Goal: Book appointment/travel/reservation

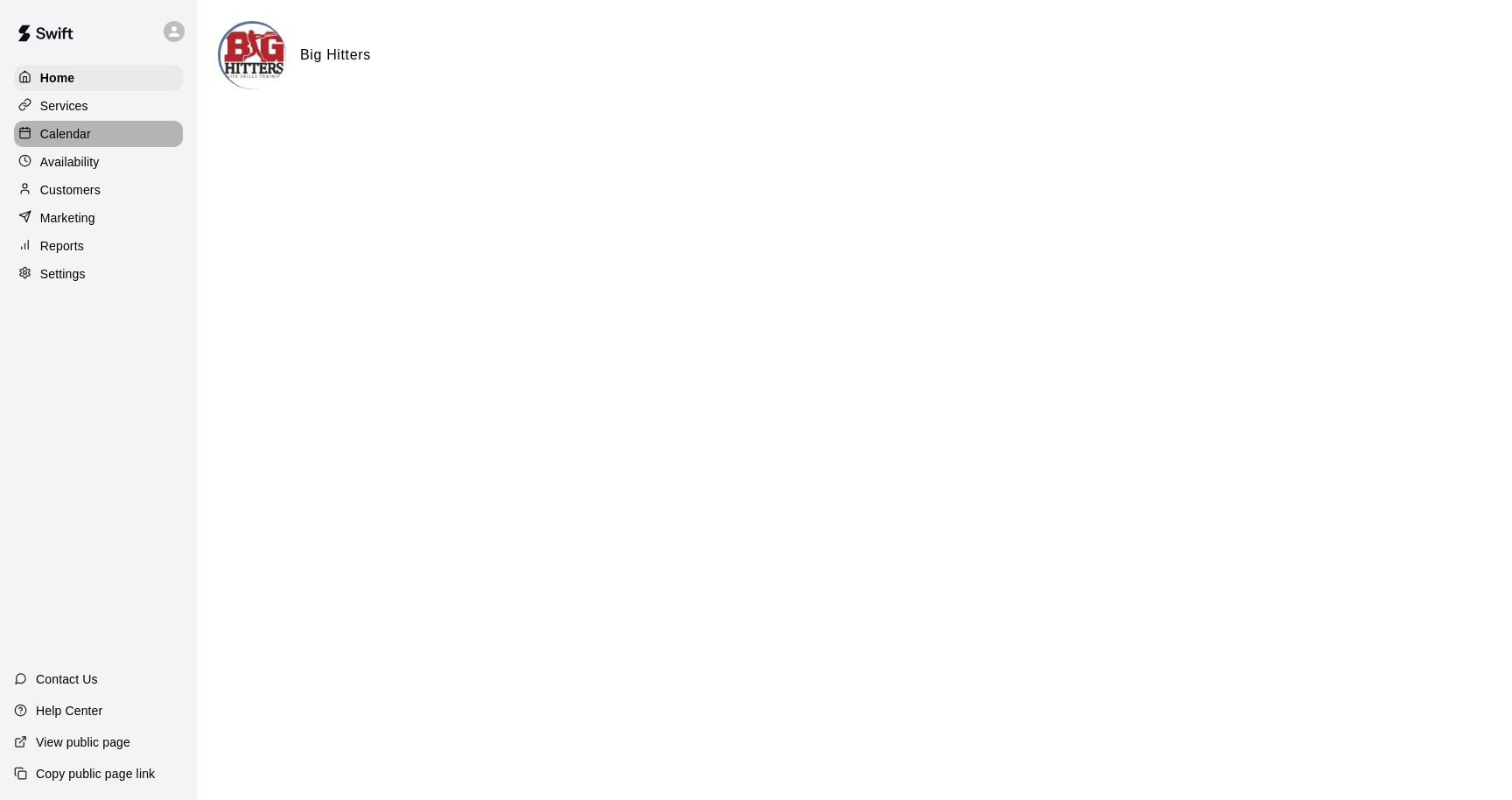
click at [114, 137] on div "Calendar" at bounding box center [98, 134] width 168 height 26
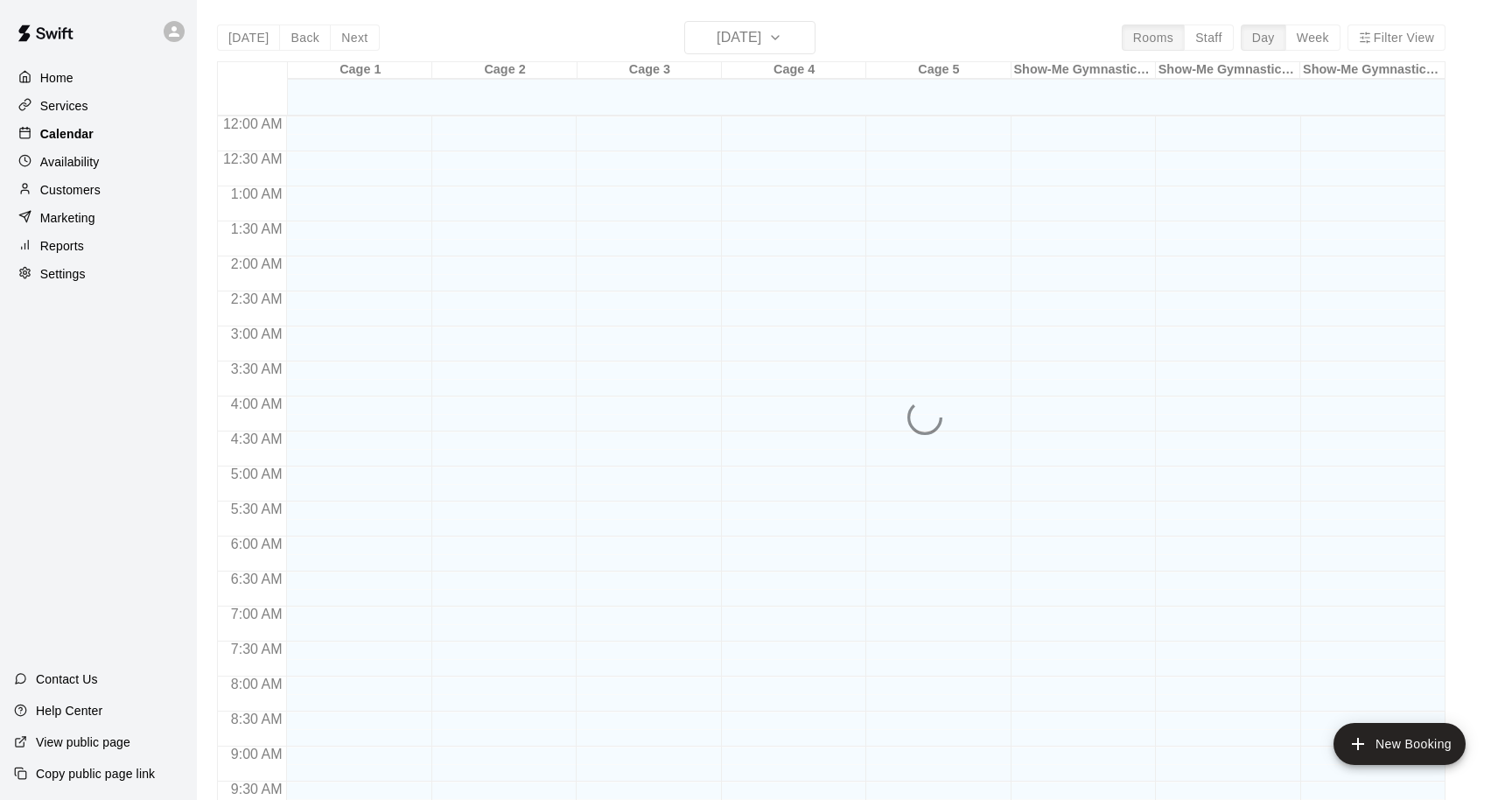
scroll to position [789, 0]
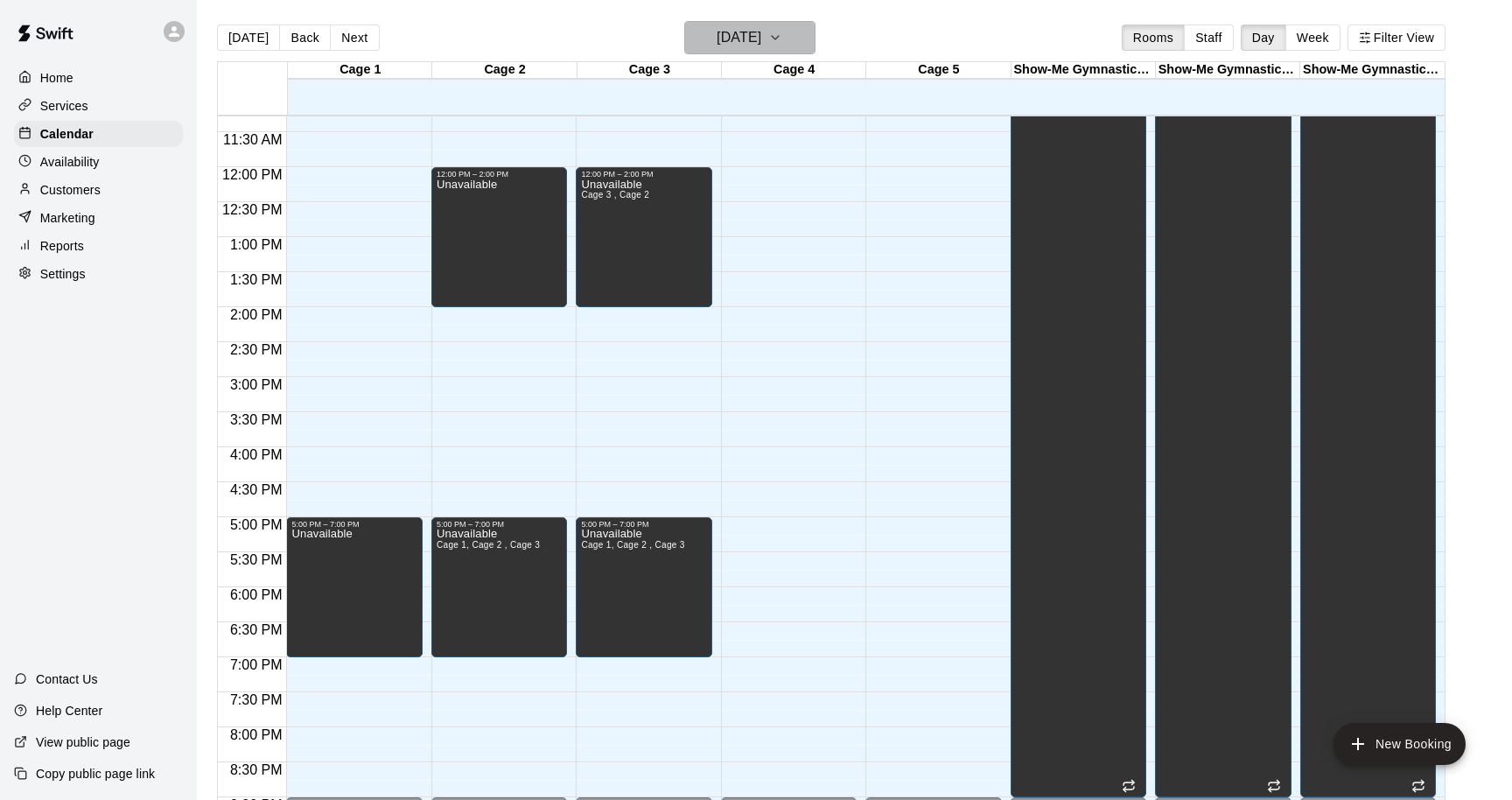
click at [754, 46] on h6 "[DATE]" at bounding box center [739, 38] width 45 height 25
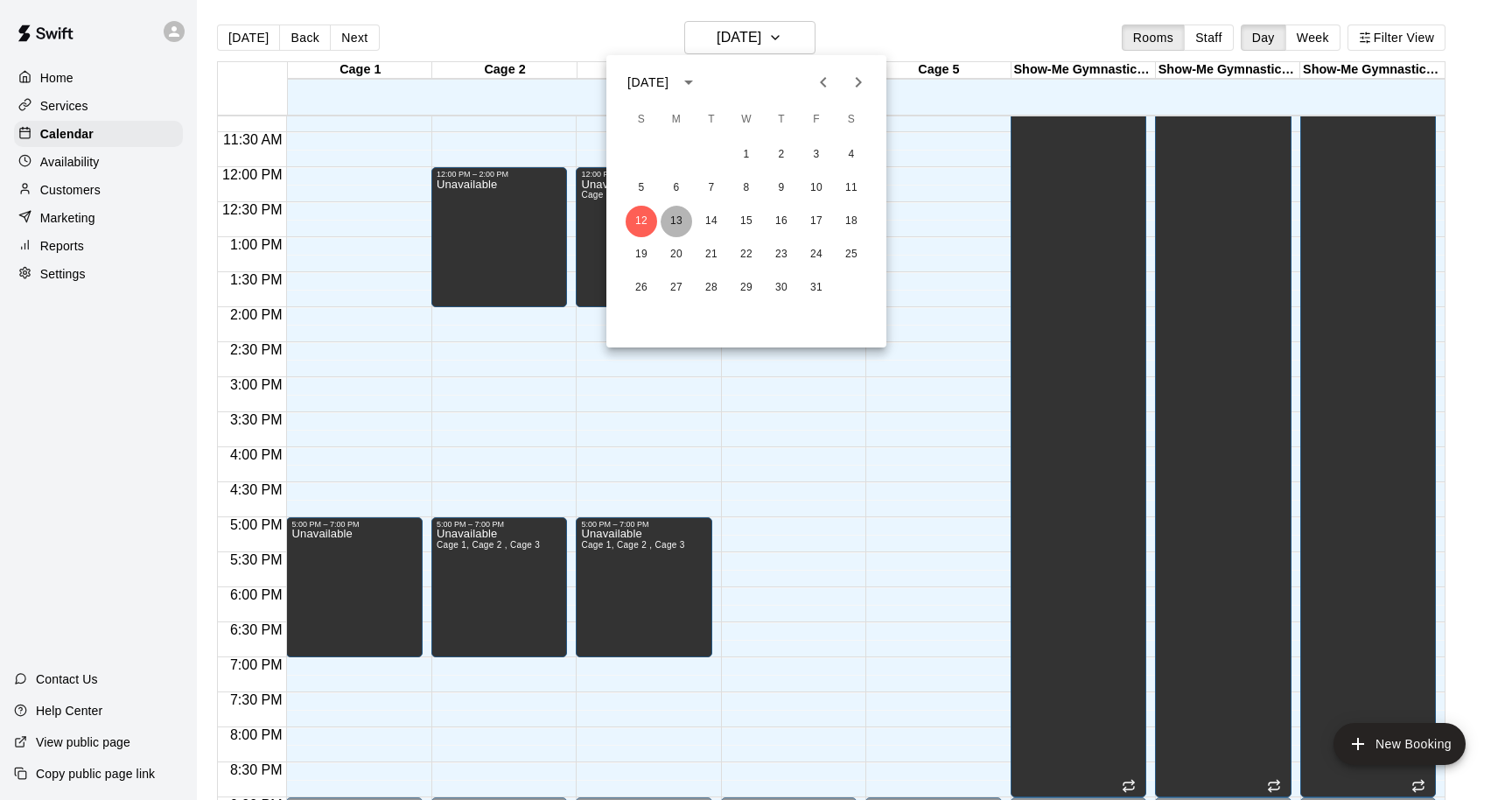
click at [677, 217] on button "13" at bounding box center [677, 221] width 32 height 32
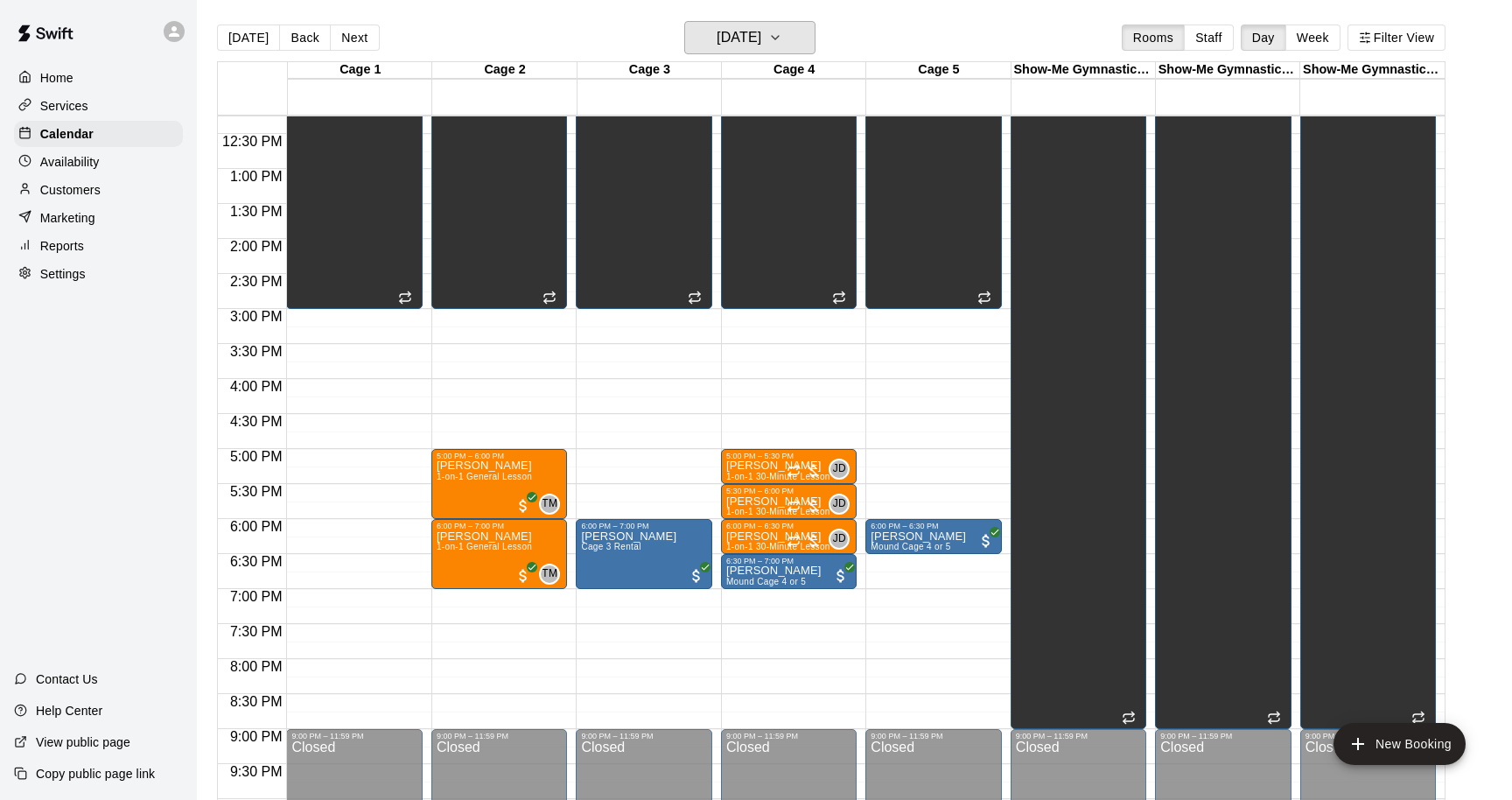
scroll to position [877, 0]
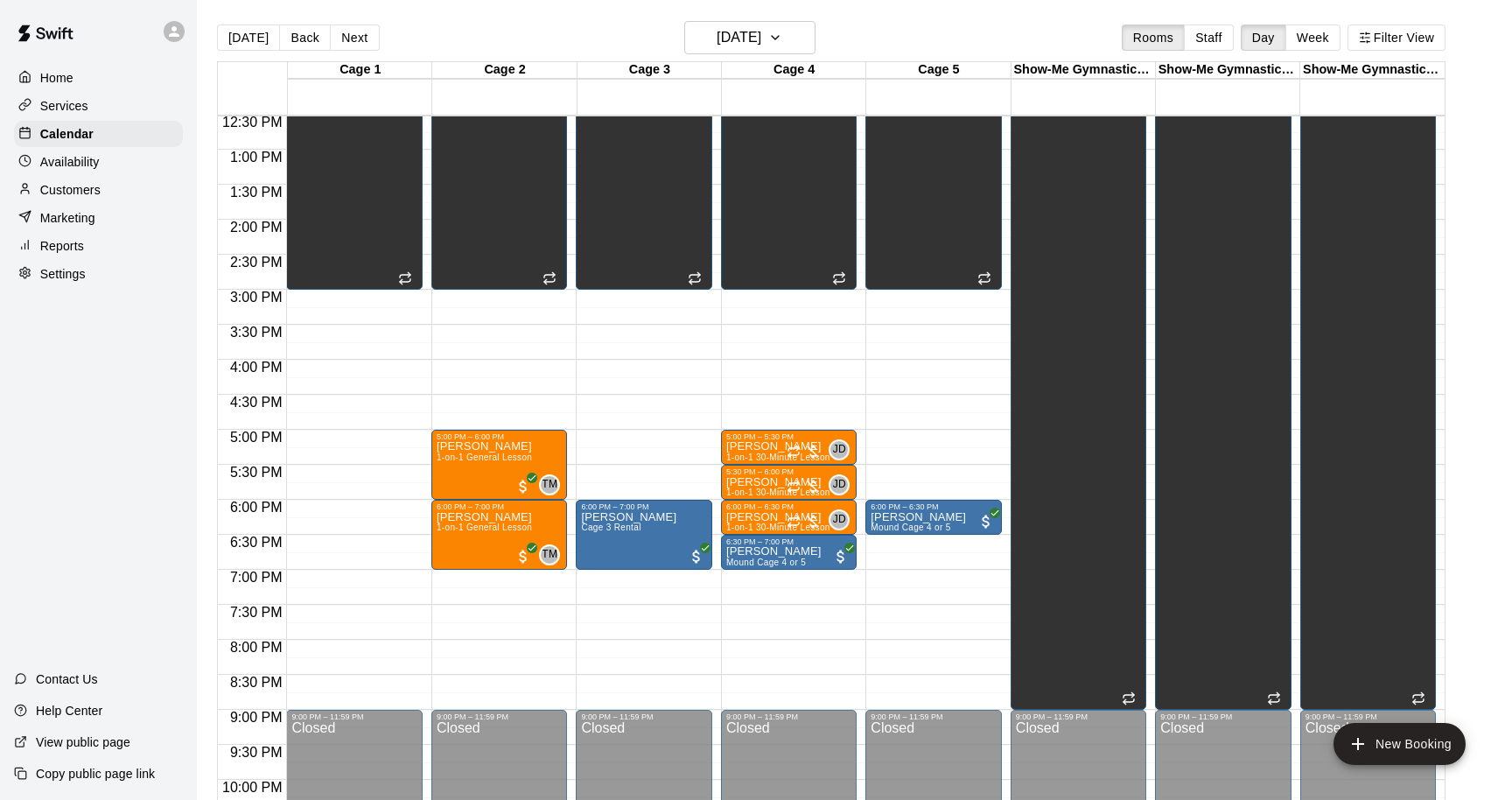
click at [888, 474] on div "12:00 AM – 6:30 AM Closed 6:30 AM – 3:00 PM Unavailable Cage 1, Cage 2 , Cage 3…" at bounding box center [933, 79] width 136 height 1680
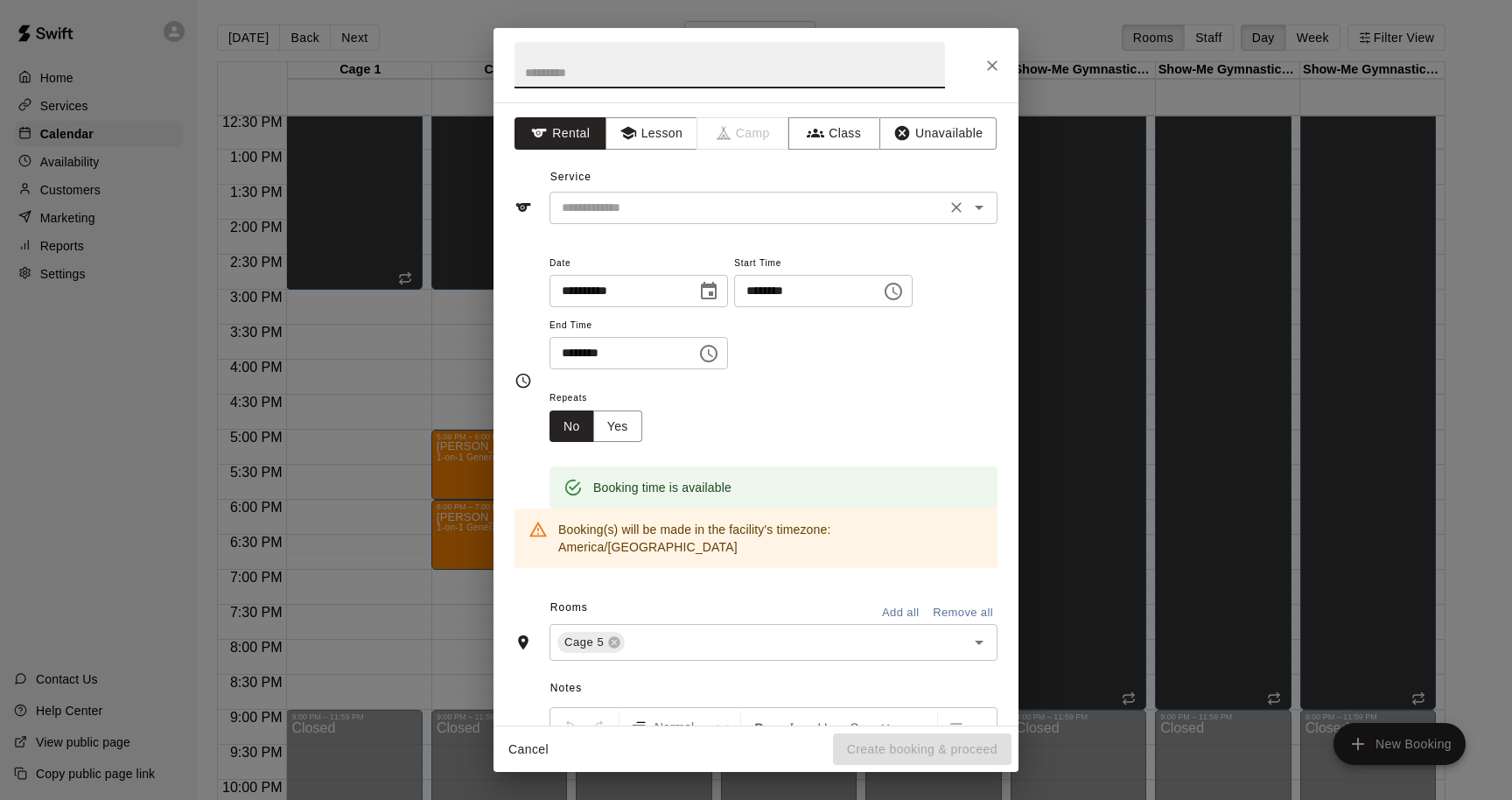
click at [628, 197] on input "text" at bounding box center [748, 207] width 386 height 22
click at [647, 145] on button "Lesson" at bounding box center [652, 133] width 92 height 33
click at [662, 213] on input "text" at bounding box center [748, 207] width 386 height 22
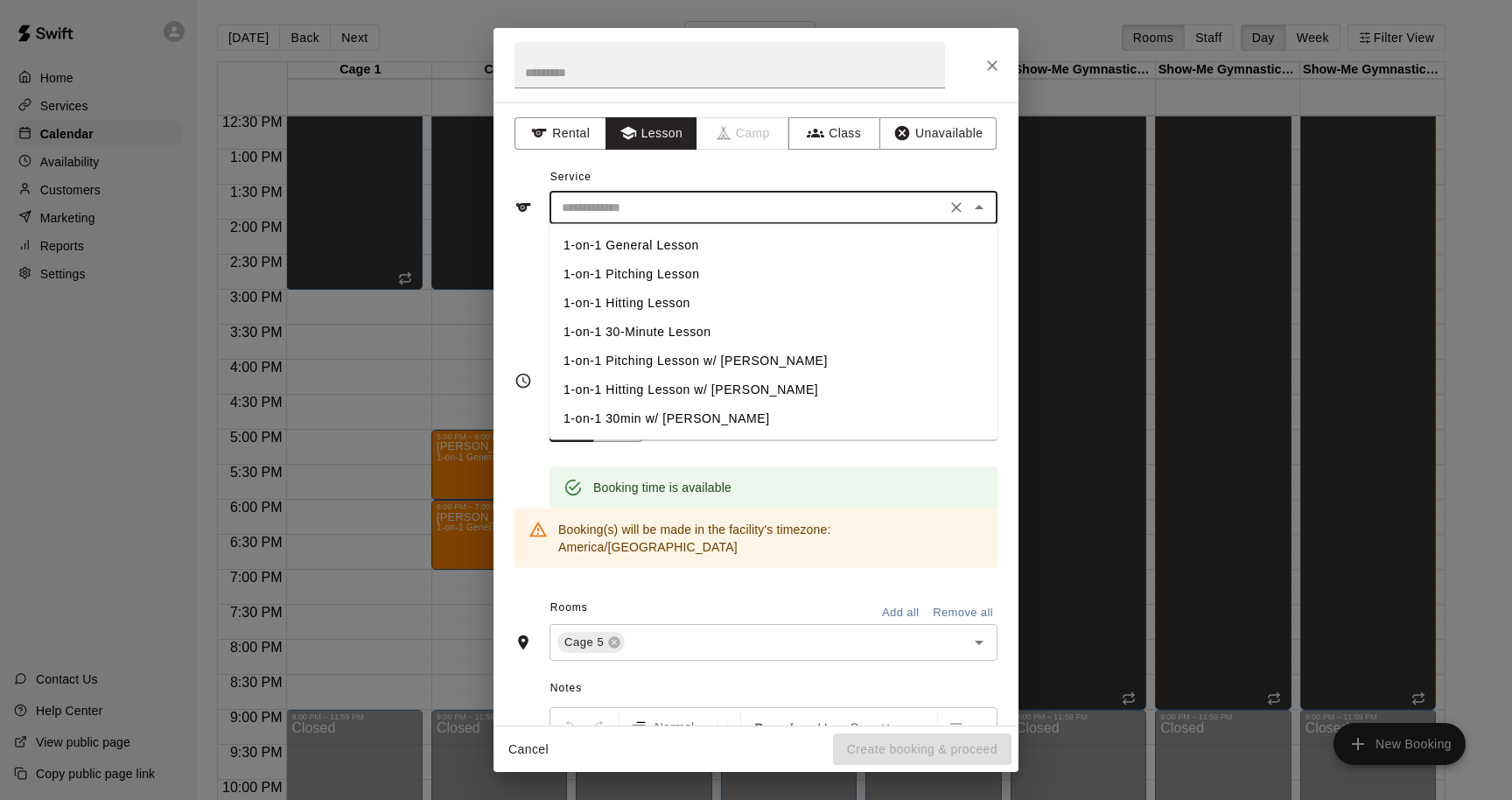
click at [651, 280] on li "1-on-1 Pitching Lesson" at bounding box center [774, 274] width 448 height 29
type input "**********"
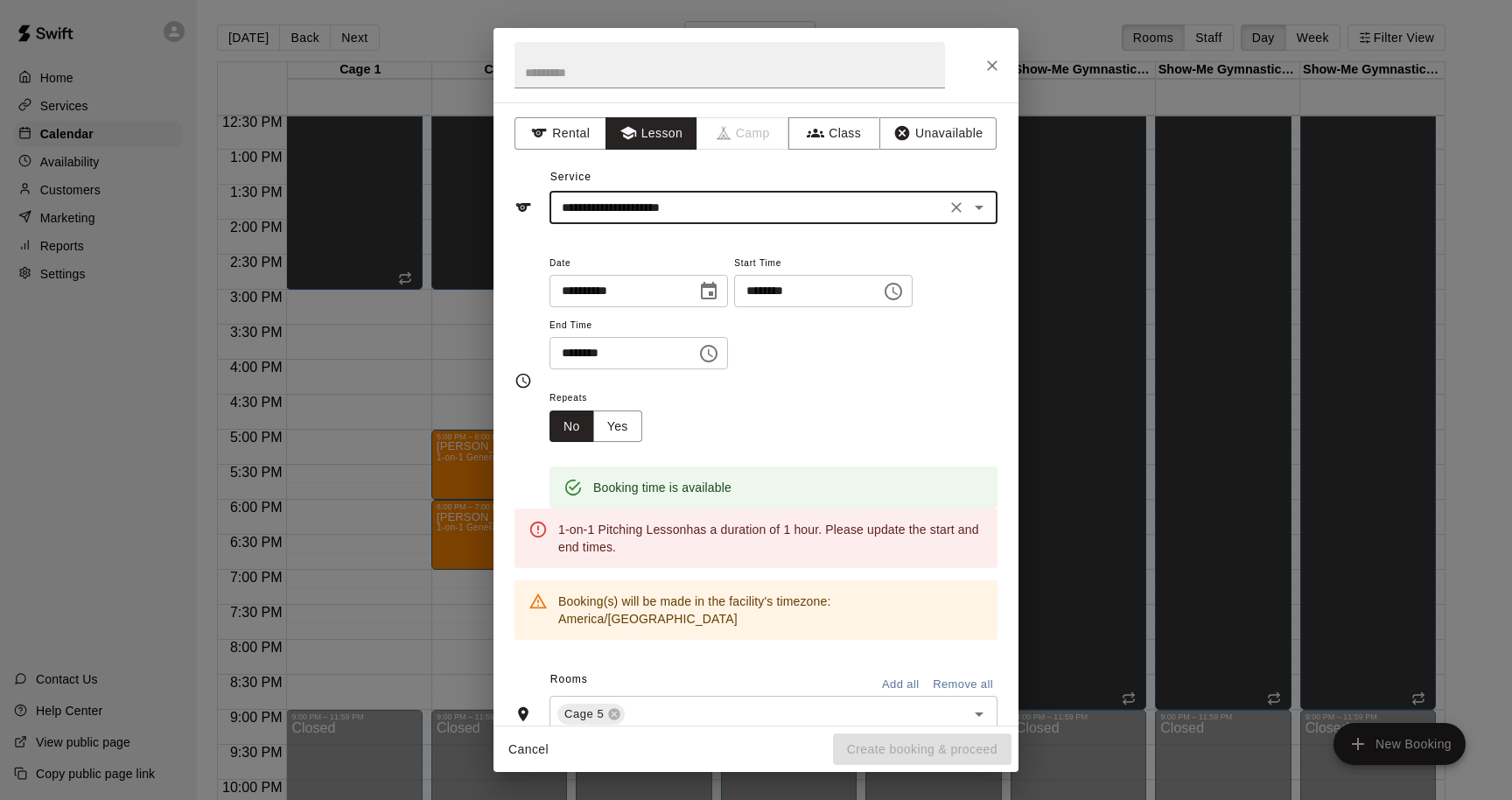
click at [782, 295] on input "********" at bounding box center [801, 291] width 135 height 33
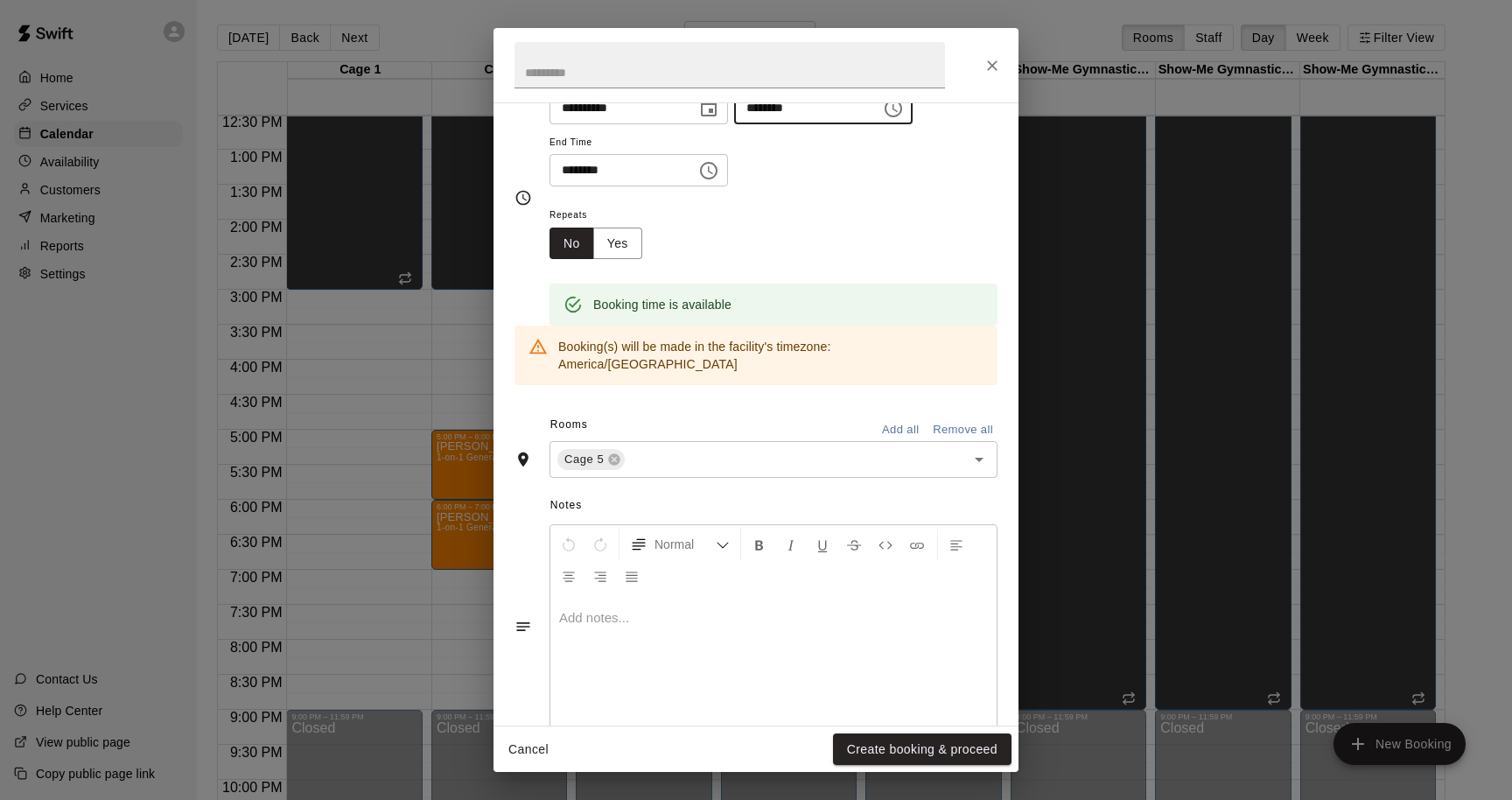
scroll to position [200, 0]
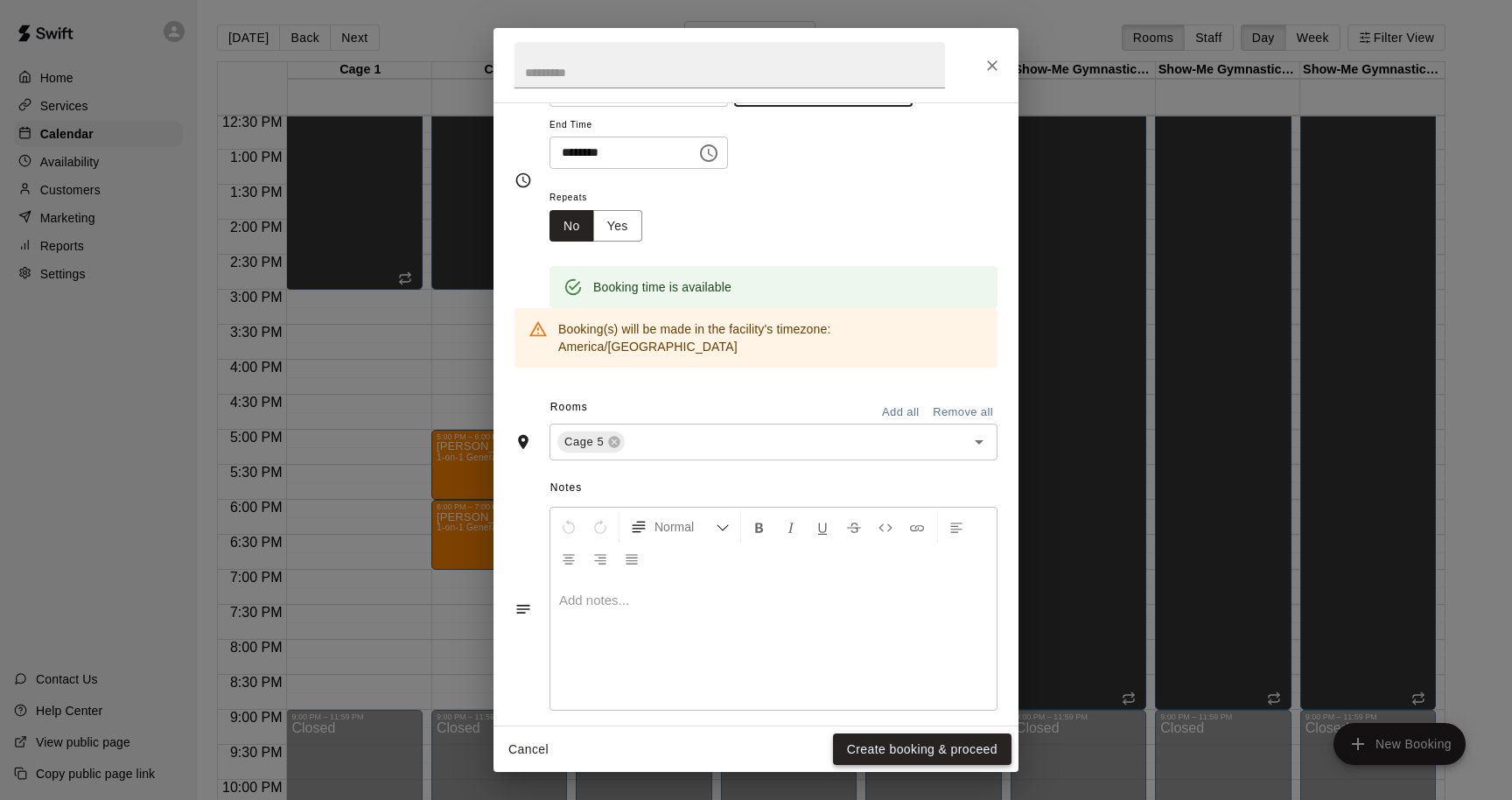
type input "********"
click at [871, 744] on button "Create booking & proceed" at bounding box center [923, 749] width 178 height 33
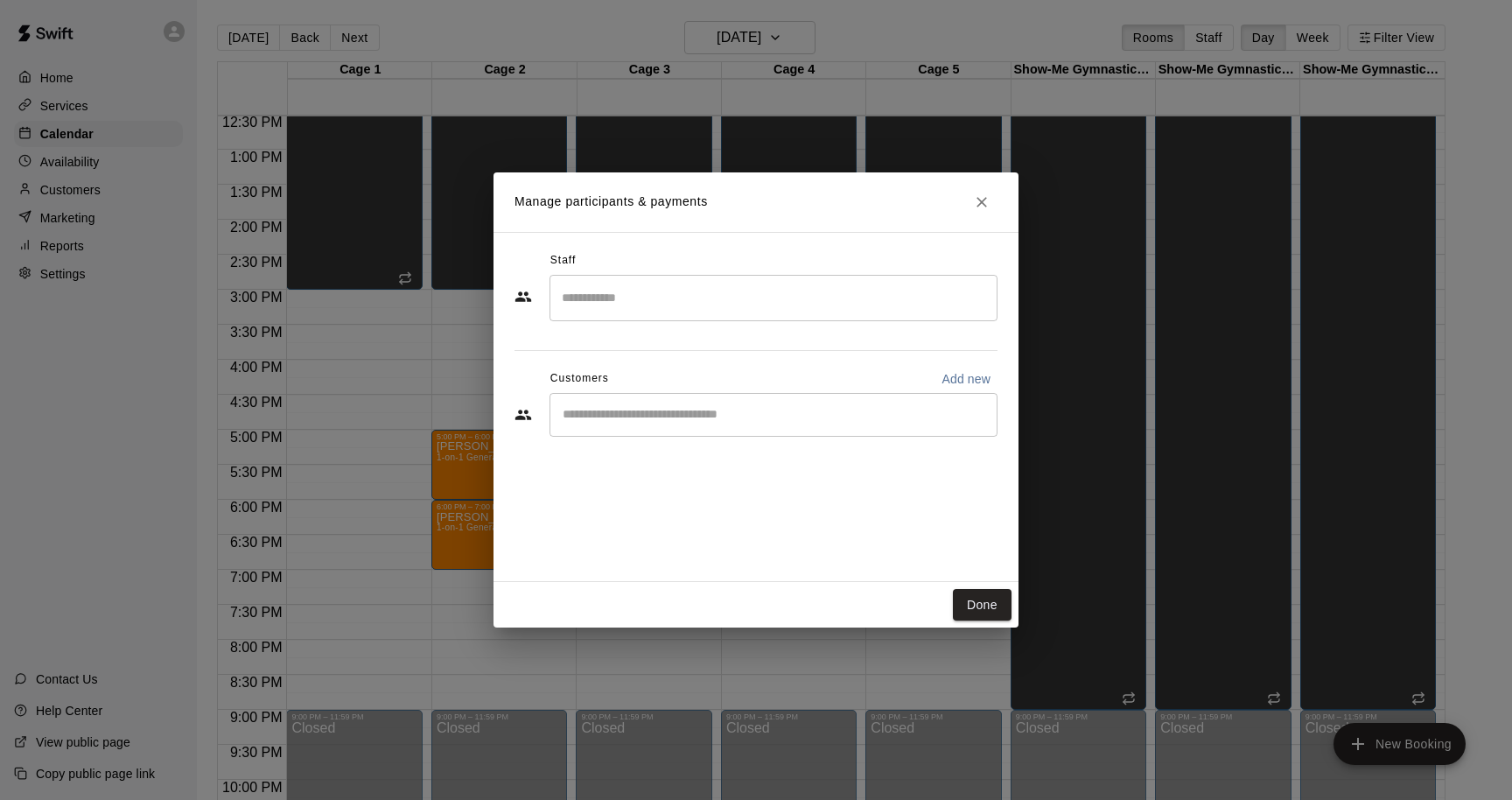
click at [685, 311] on input "Search staff" at bounding box center [774, 297] width 432 height 31
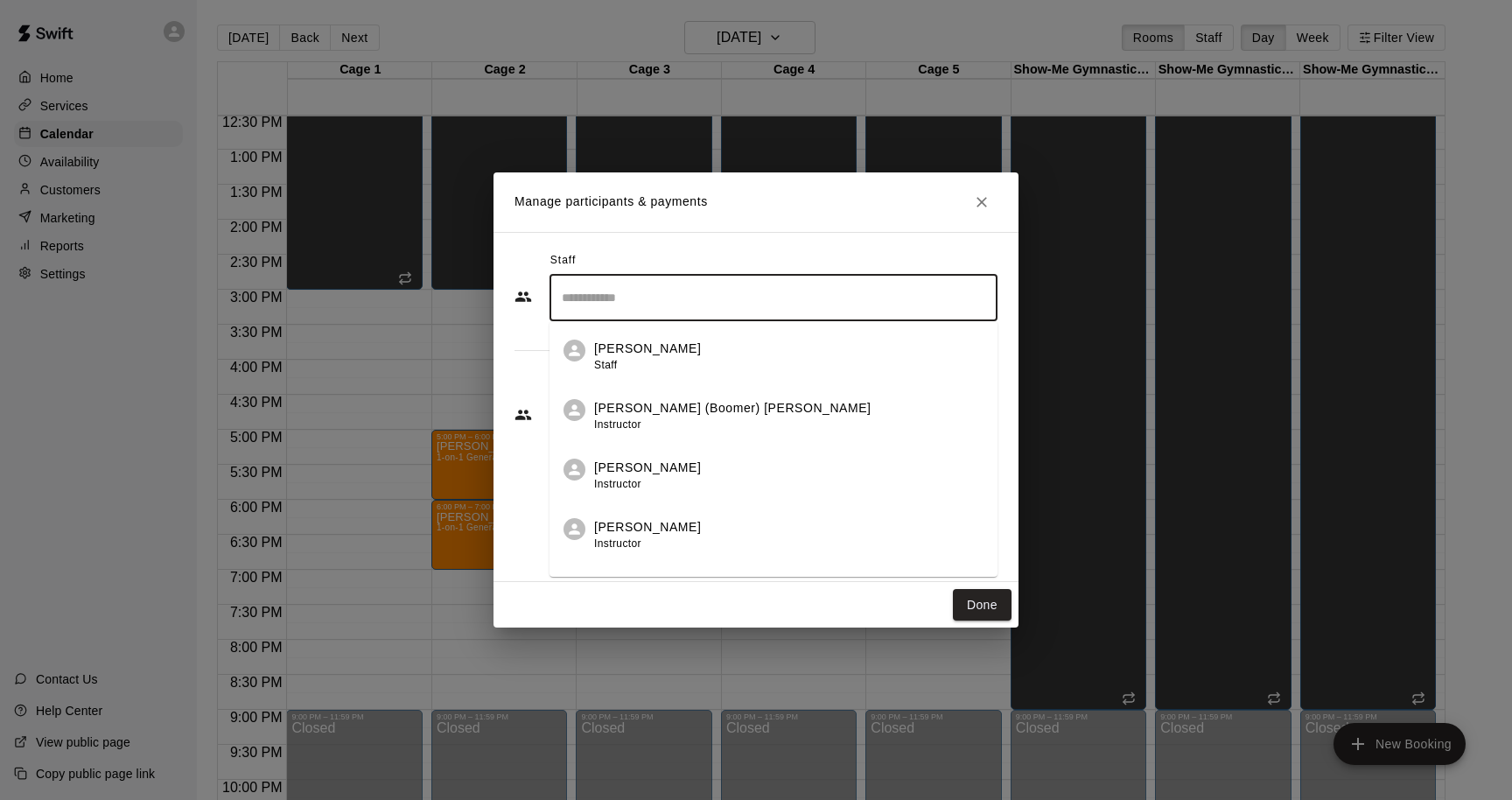
click at [696, 359] on div "[PERSON_NAME] Staff" at bounding box center [790, 356] width 390 height 34
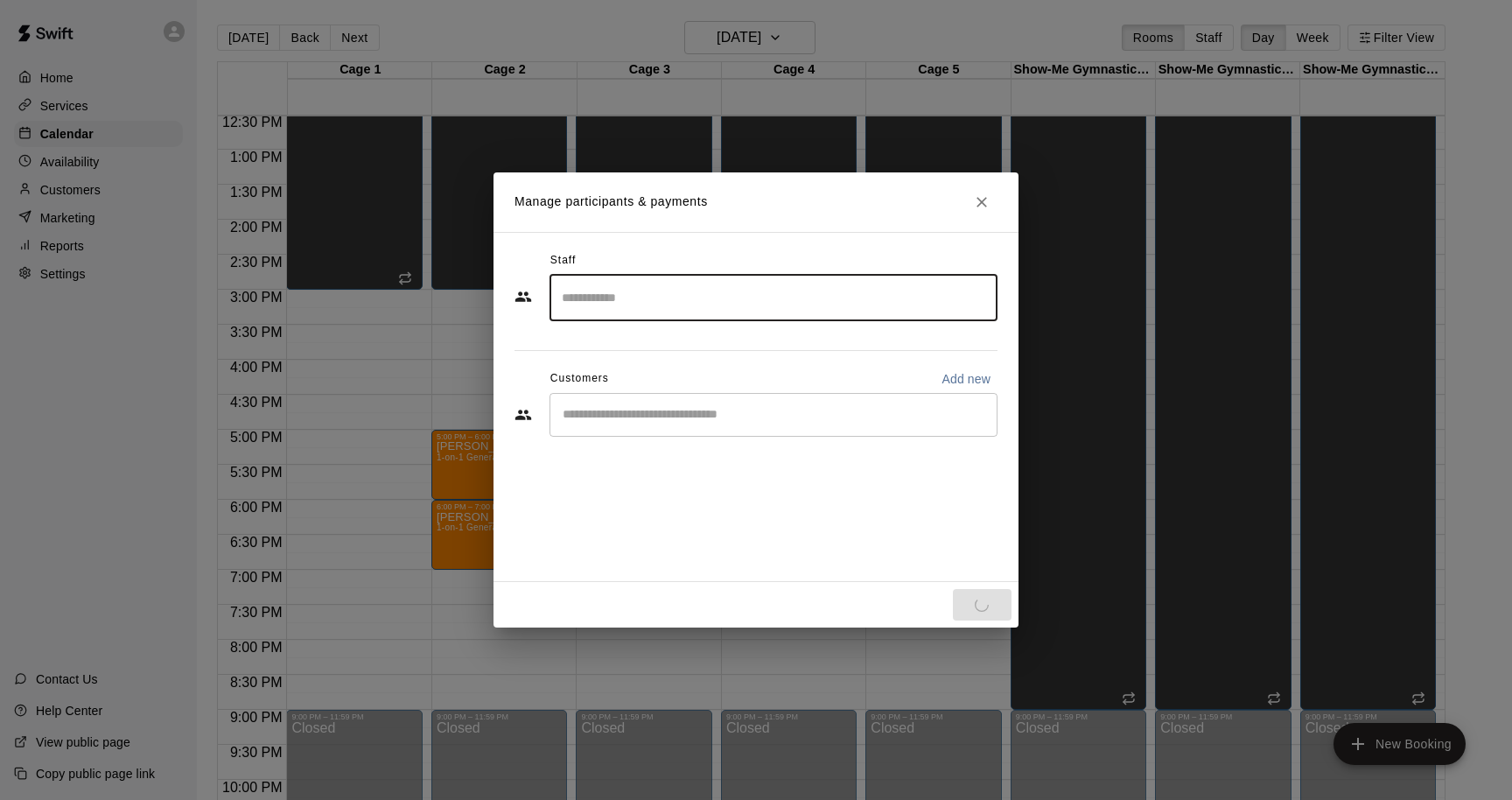
click at [685, 426] on div "​" at bounding box center [774, 415] width 448 height 44
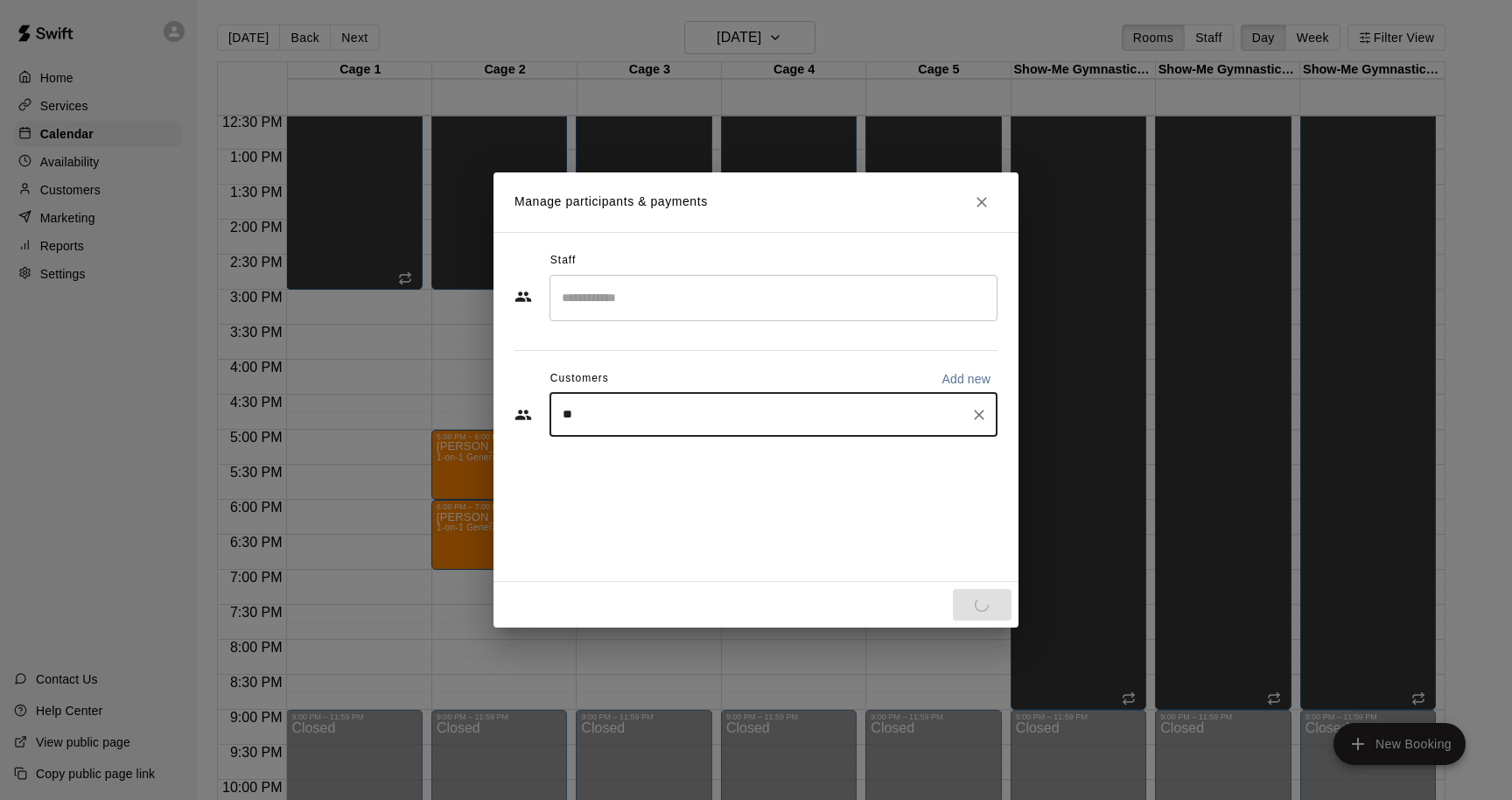
type input "***"
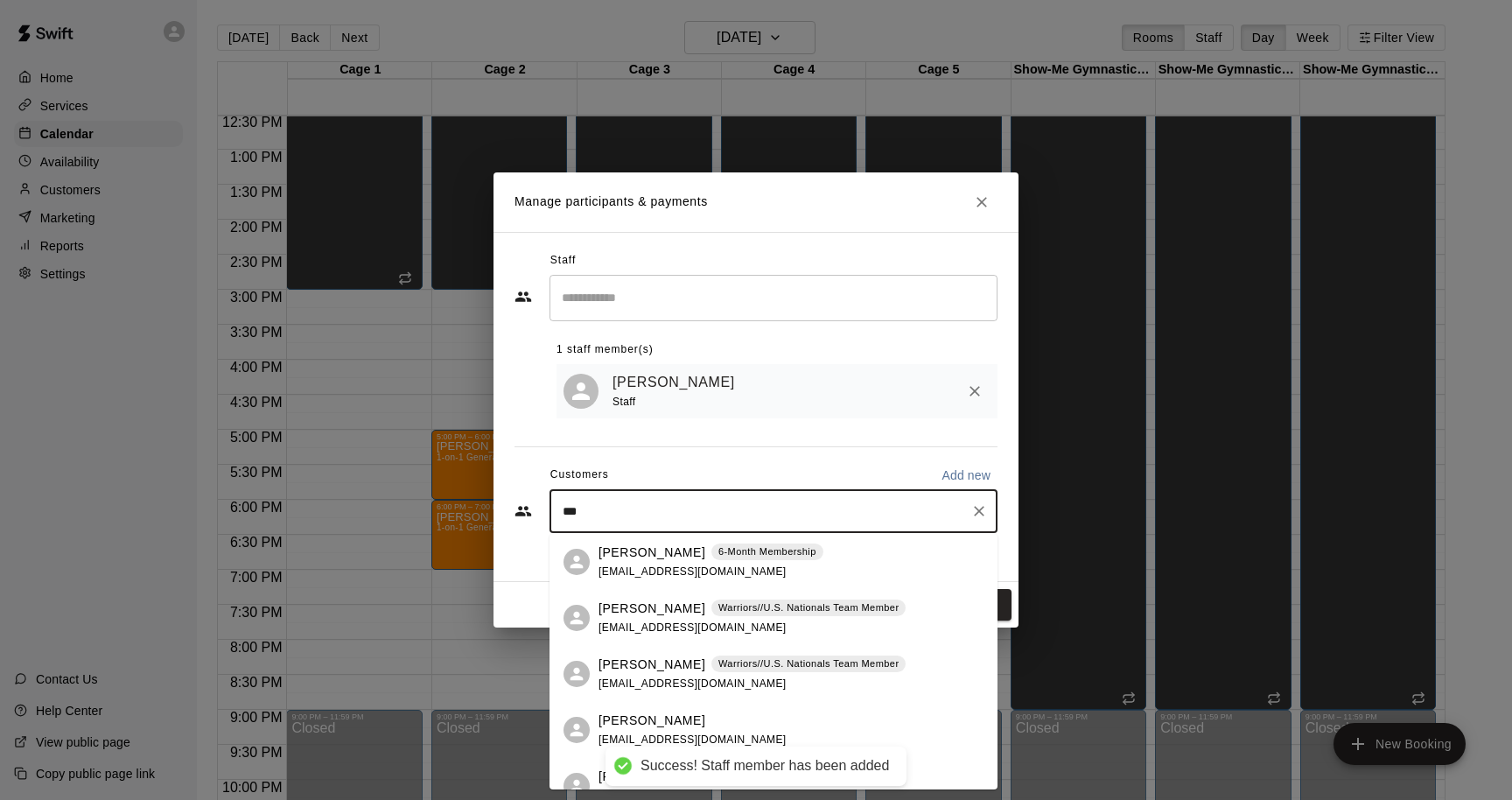
click at [715, 564] on div "[PERSON_NAME] 6-Month Membership [EMAIL_ADDRESS][DOMAIN_NAME]" at bounding box center [711, 562] width 225 height 38
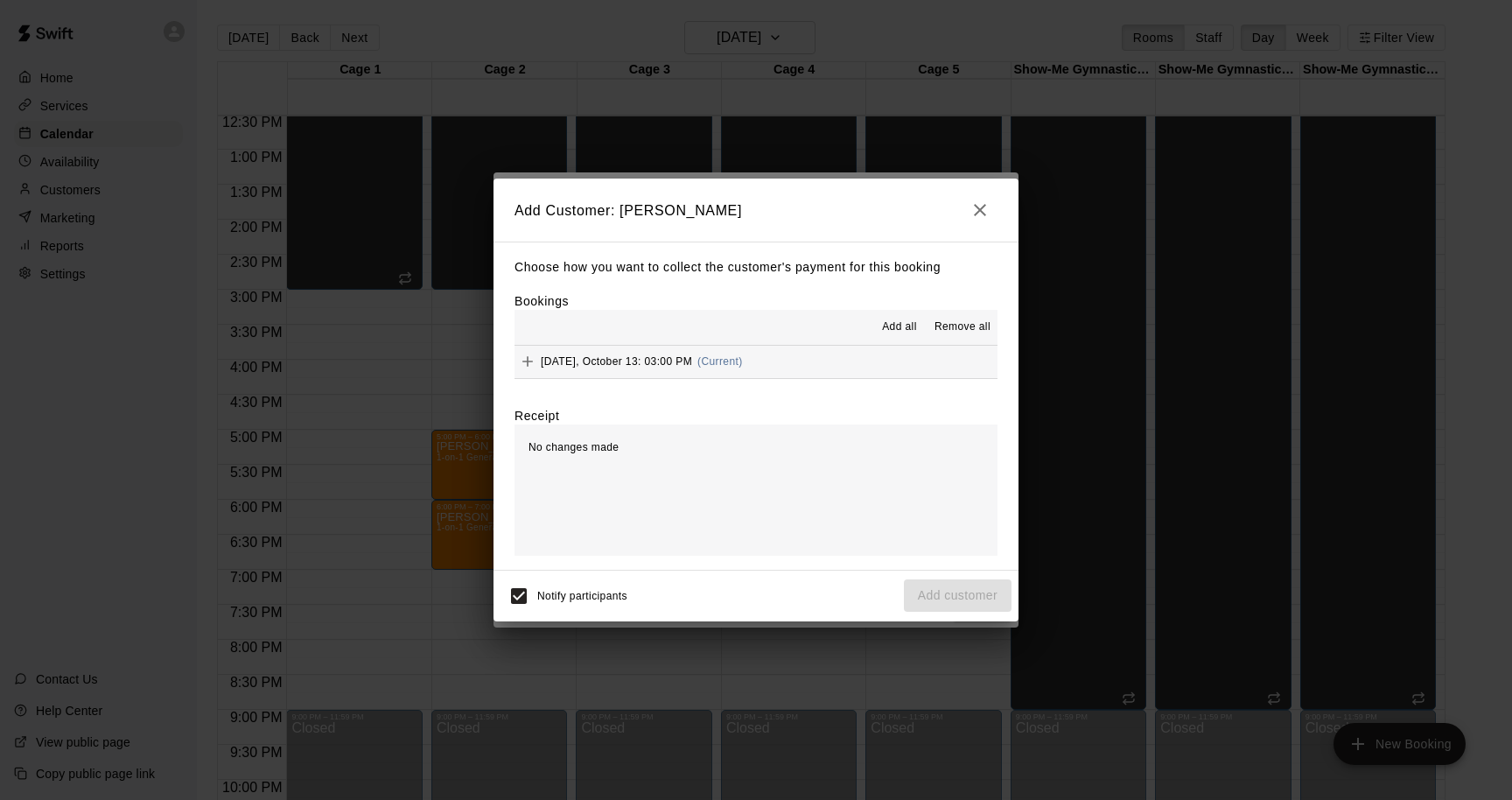
click at [885, 330] on span "Add all" at bounding box center [900, 327] width 35 height 18
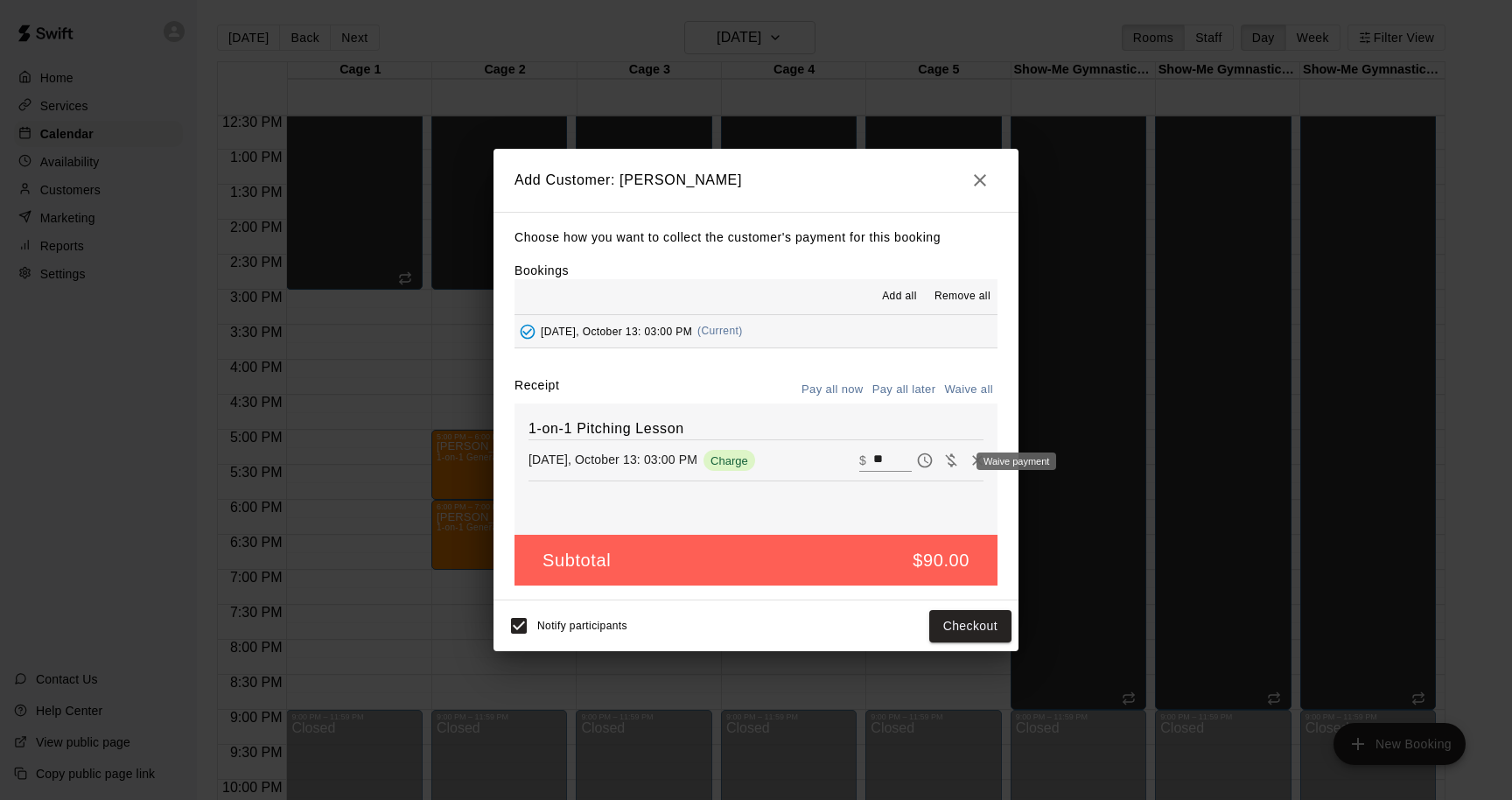
click at [948, 464] on icon "Waive payment" at bounding box center [951, 460] width 11 height 13
type input "*"
click at [953, 460] on span "Waive payment" at bounding box center [952, 459] width 26 height 15
click at [928, 460] on icon "Pay later" at bounding box center [925, 460] width 18 height 18
click at [979, 464] on icon "Remove" at bounding box center [977, 460] width 11 height 11
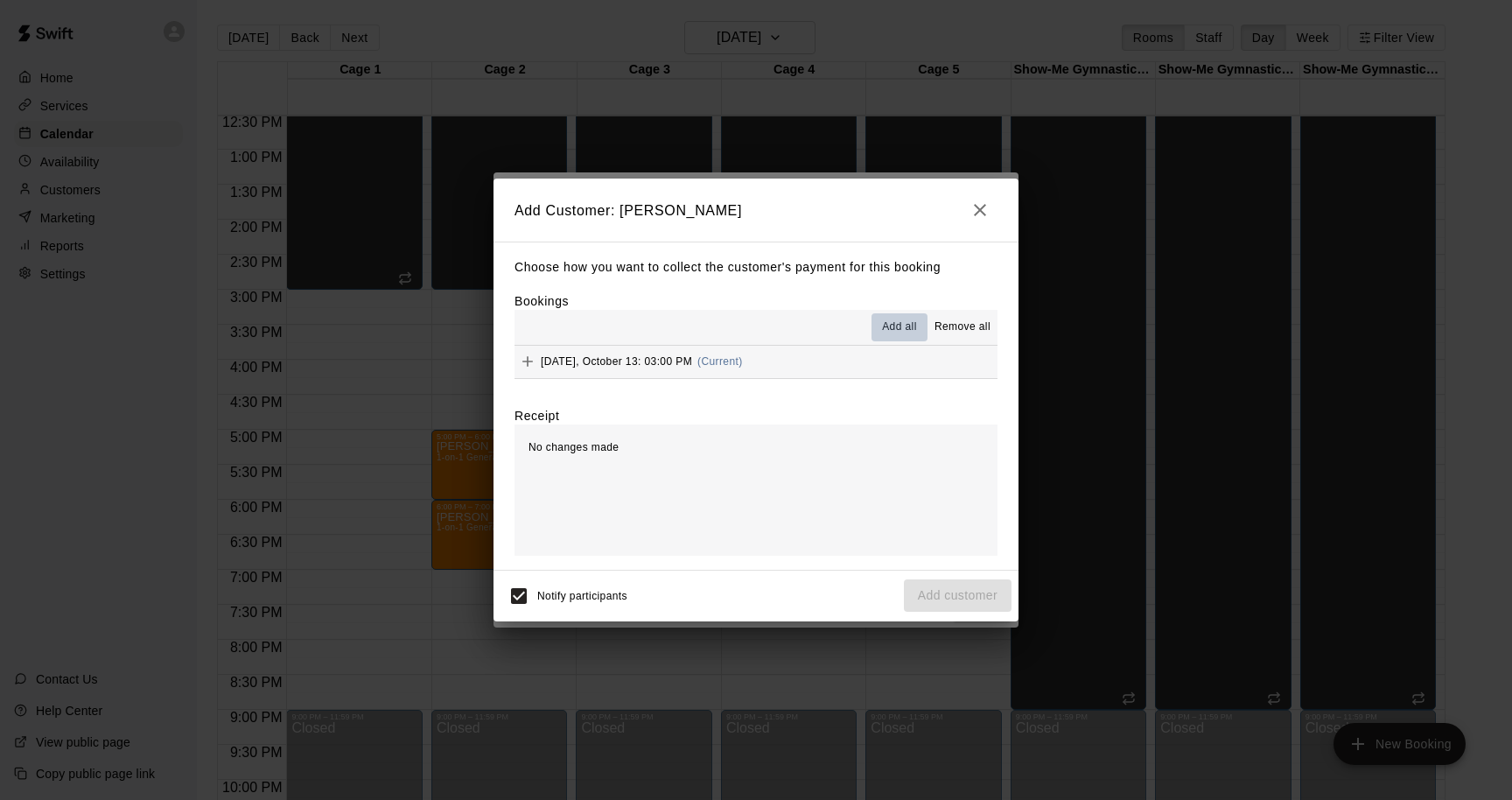
click at [884, 325] on span "Add all" at bounding box center [900, 327] width 35 height 18
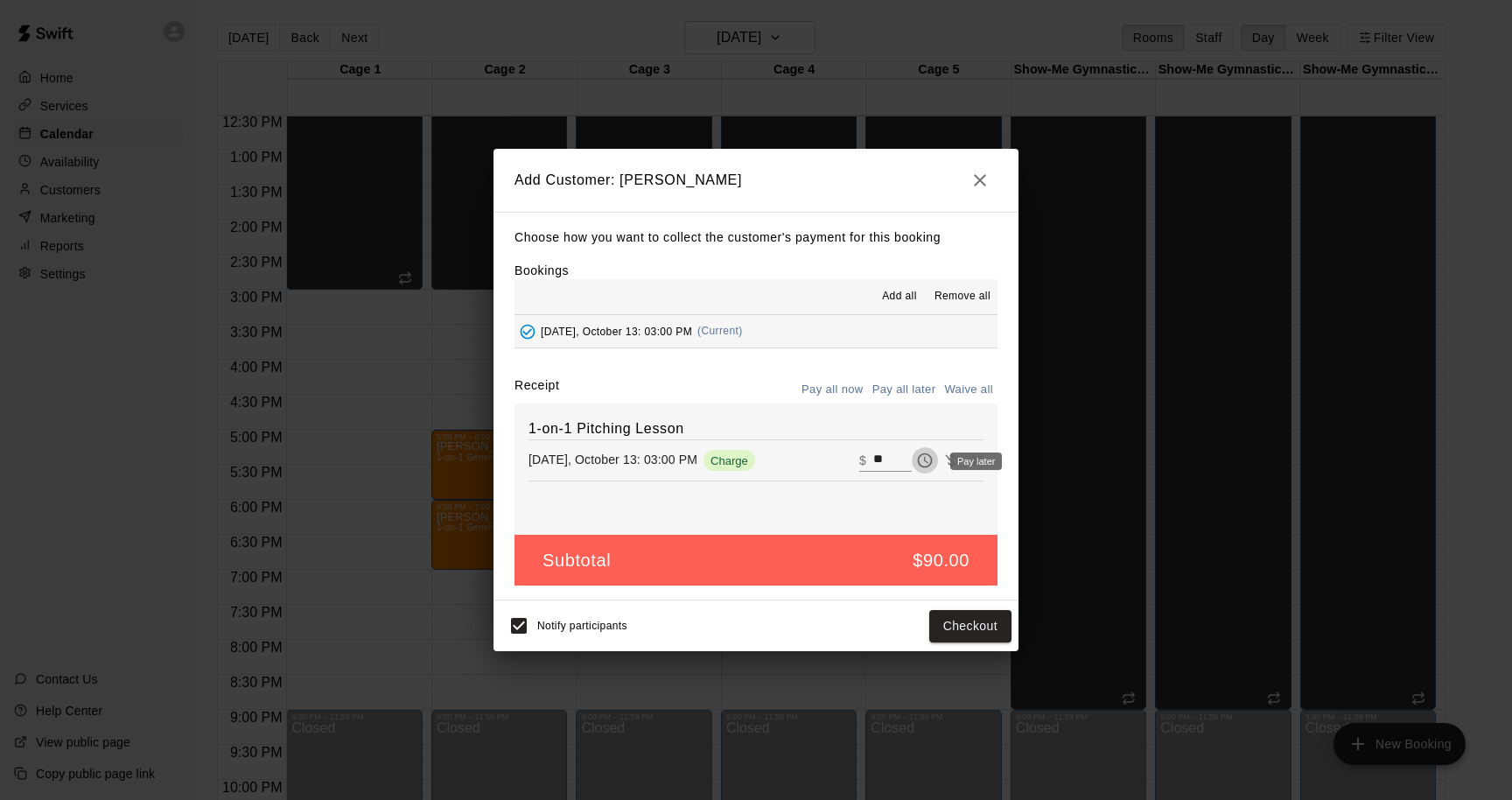
click at [923, 463] on icon "Pay later" at bounding box center [925, 460] width 18 height 18
click at [947, 632] on button "Add customer" at bounding box center [958, 626] width 108 height 33
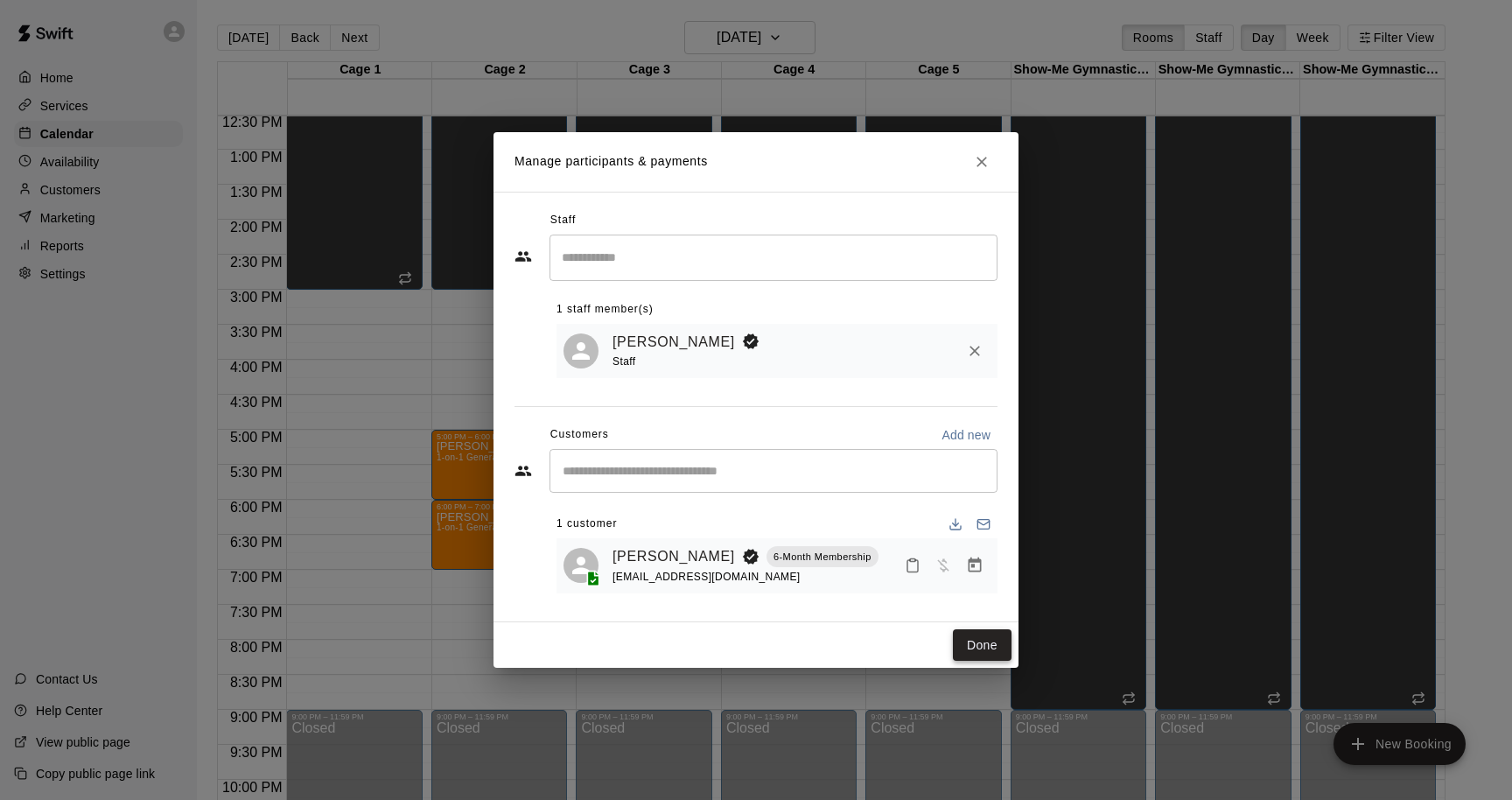
click at [972, 647] on button "Done" at bounding box center [982, 645] width 58 height 33
